Goal: Information Seeking & Learning: Learn about a topic

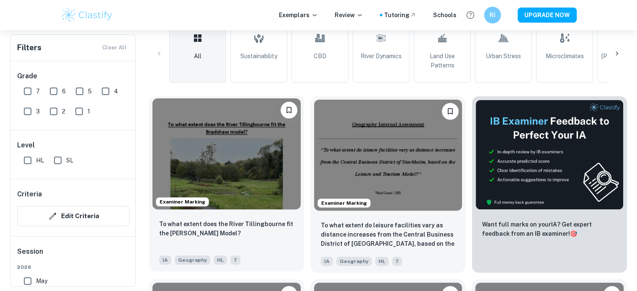
scroll to position [210, 0]
click at [256, 140] on img at bounding box center [227, 153] width 148 height 111
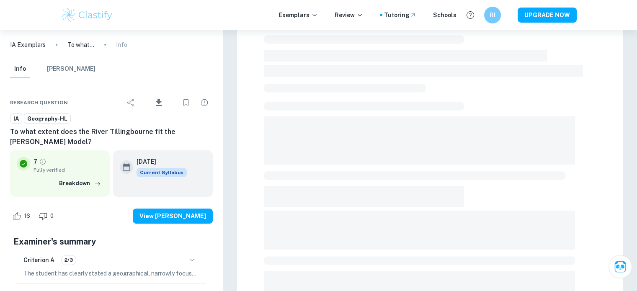
scroll to position [293, 0]
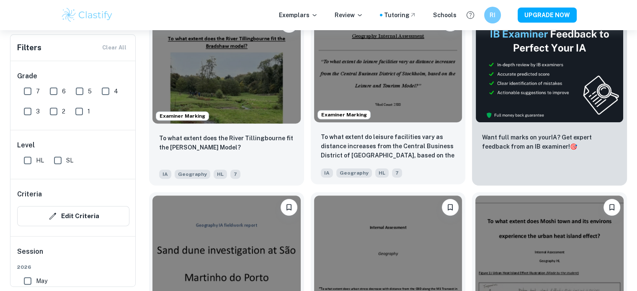
scroll to position [251, 0]
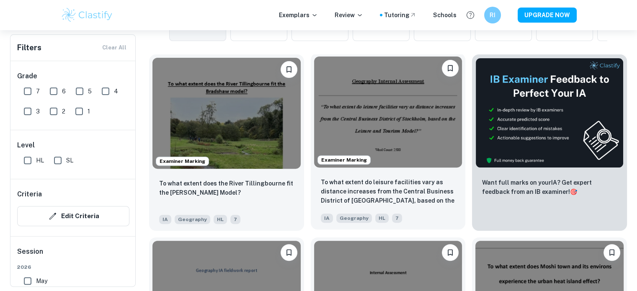
click at [411, 83] on img at bounding box center [388, 112] width 148 height 111
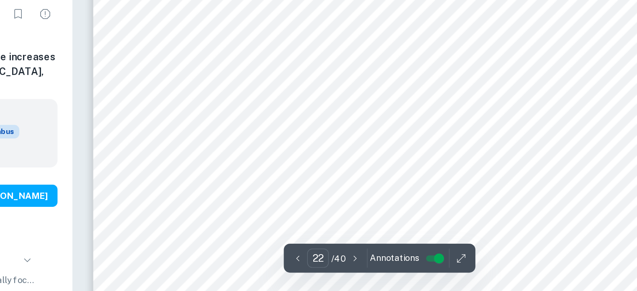
scroll to position [12046, 0]
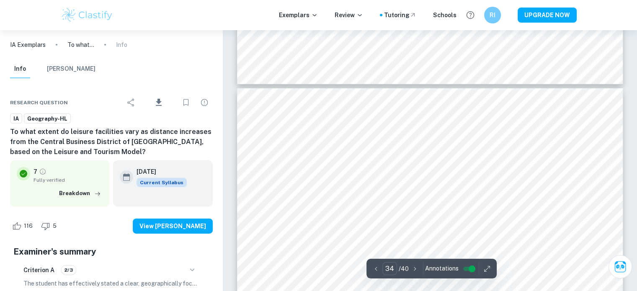
type input "33"
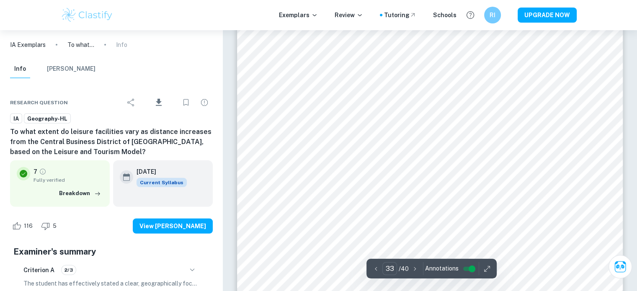
scroll to position [18196, 0]
